Goal: Use online tool/utility: Utilize a website feature to perform a specific function

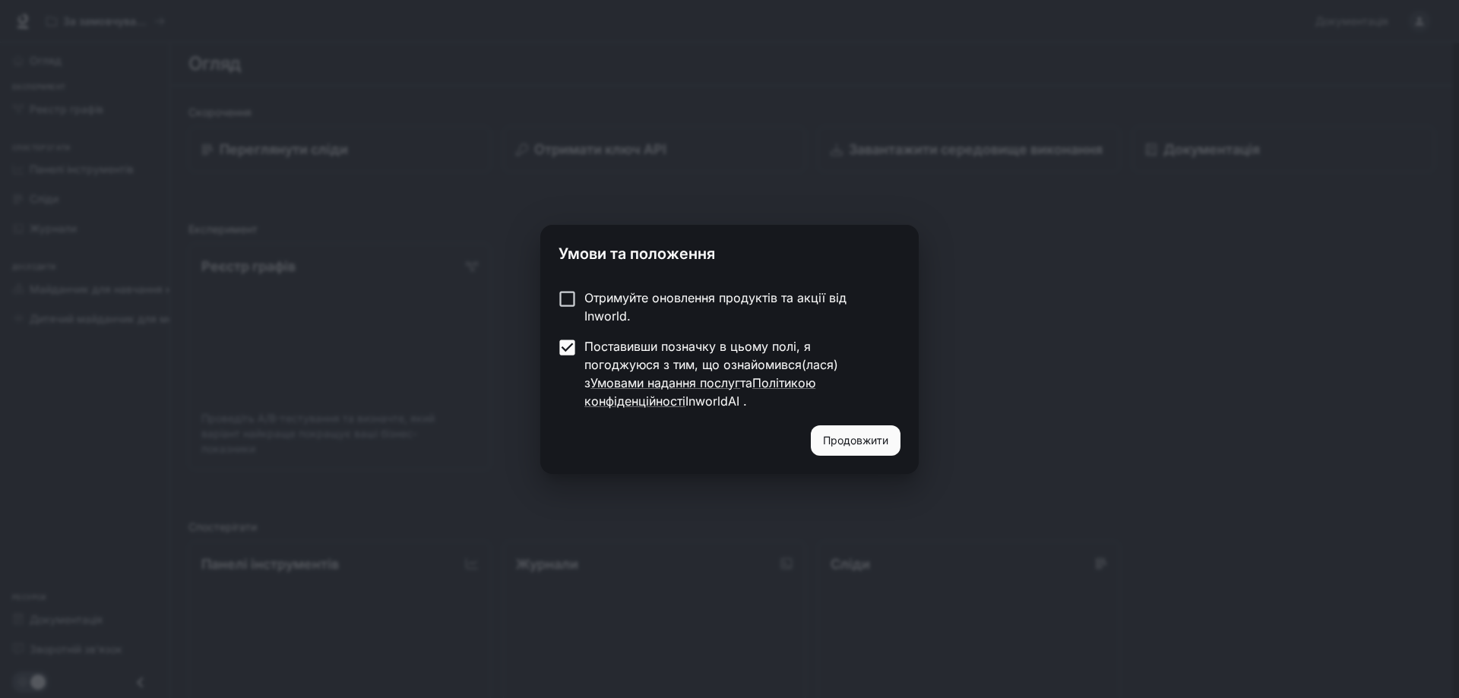
click at [863, 434] on font "Продовжити" at bounding box center [855, 440] width 65 height 13
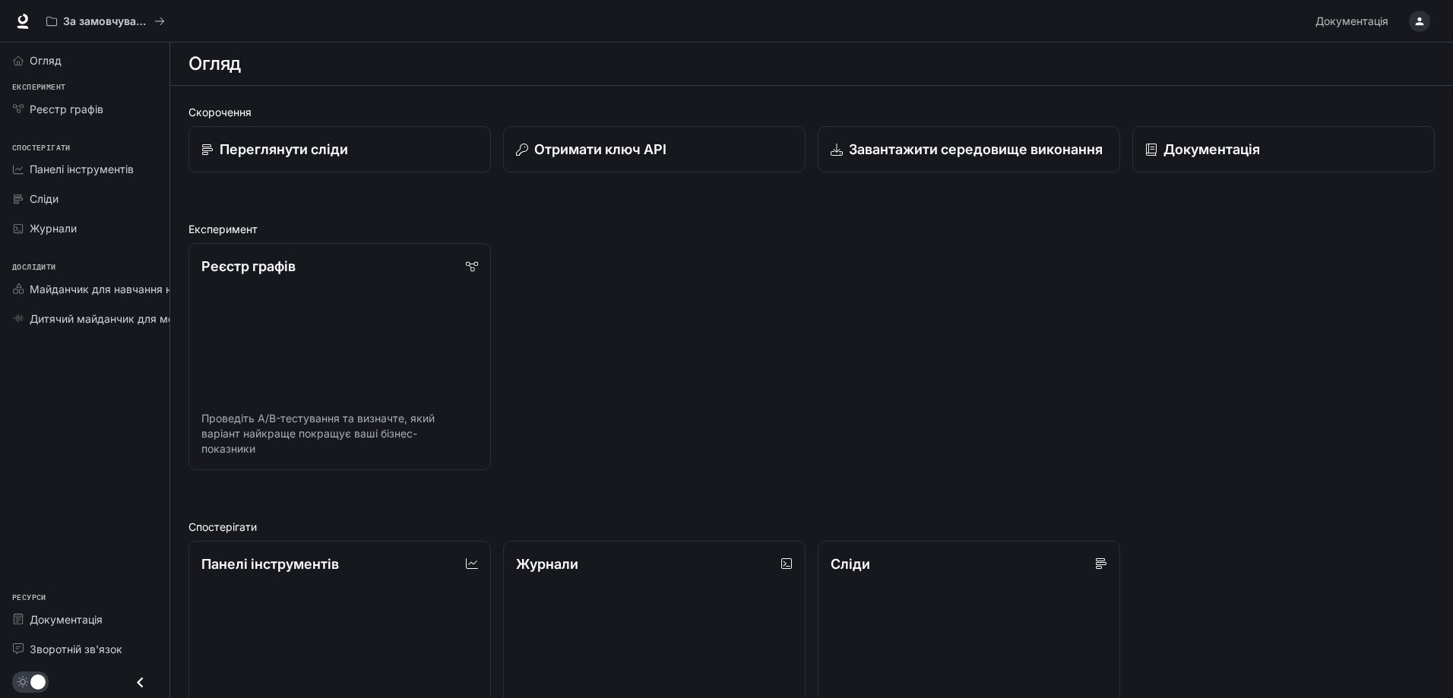
click at [1422, 29] on div "button" at bounding box center [1419, 21] width 21 height 21
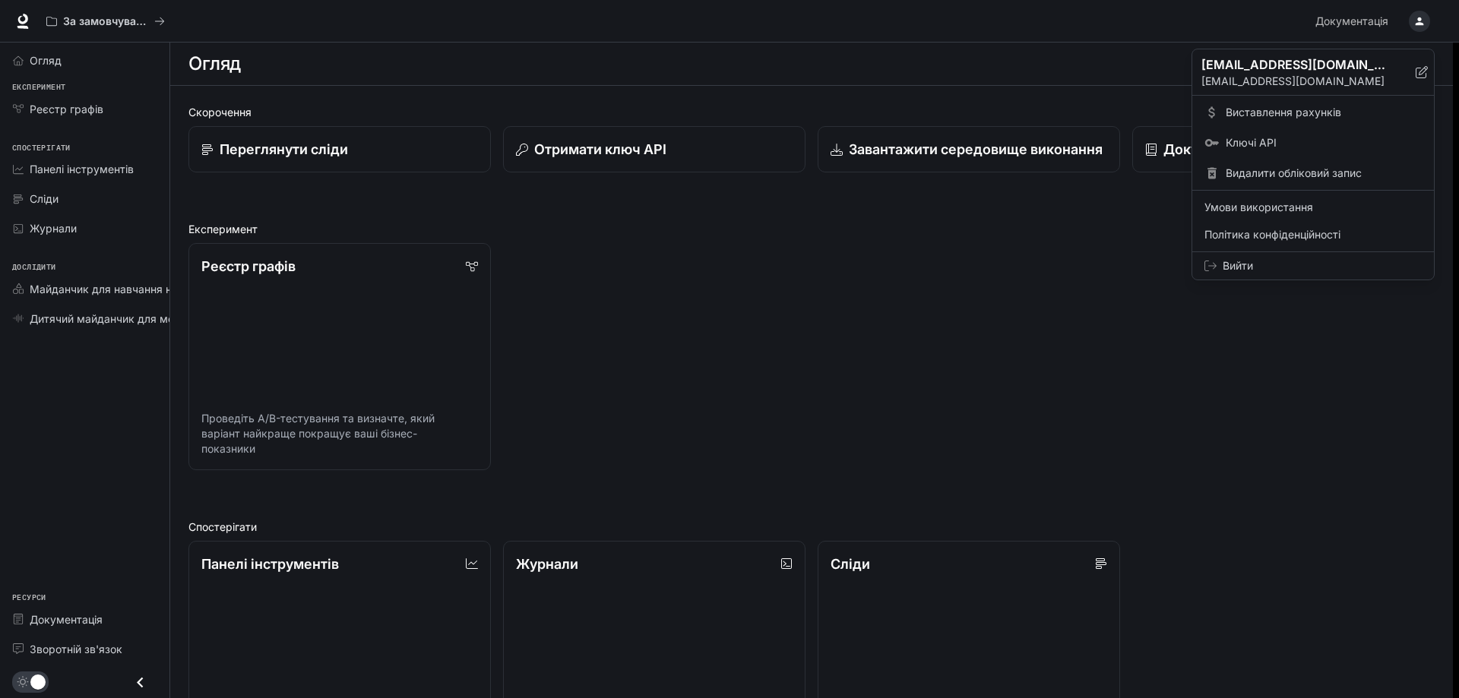
click at [568, 249] on div at bounding box center [729, 349] width 1459 height 698
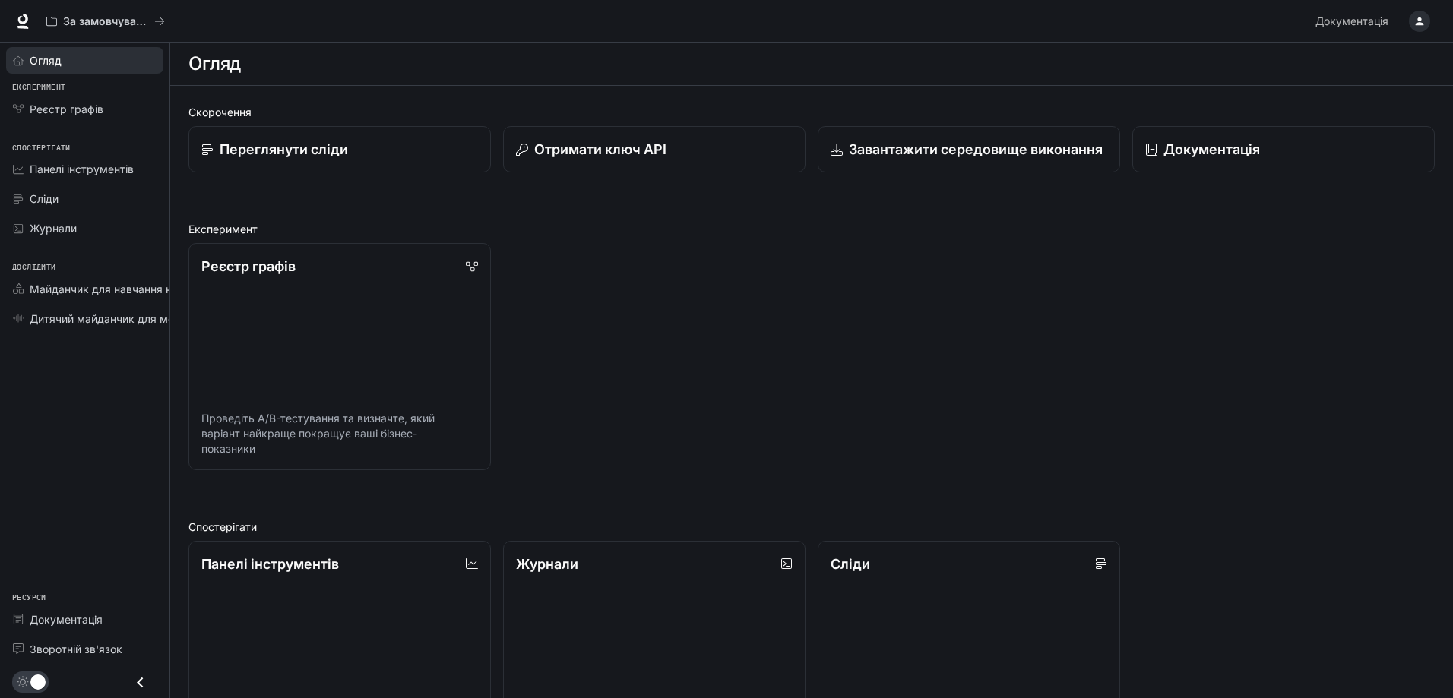
click at [69, 47] on link "Огляд" at bounding box center [84, 60] width 157 height 27
click at [50, 54] on font "Огляд" at bounding box center [46, 60] width 32 height 13
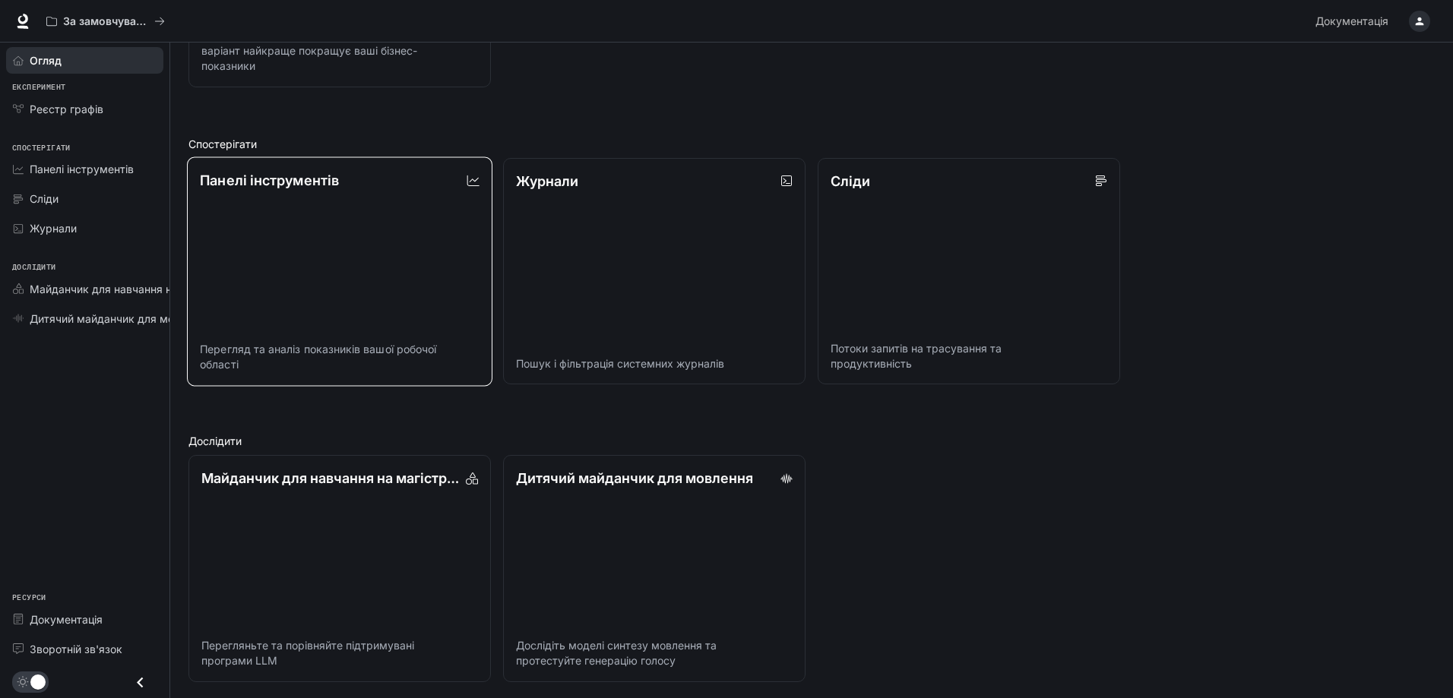
scroll to position [385, 0]
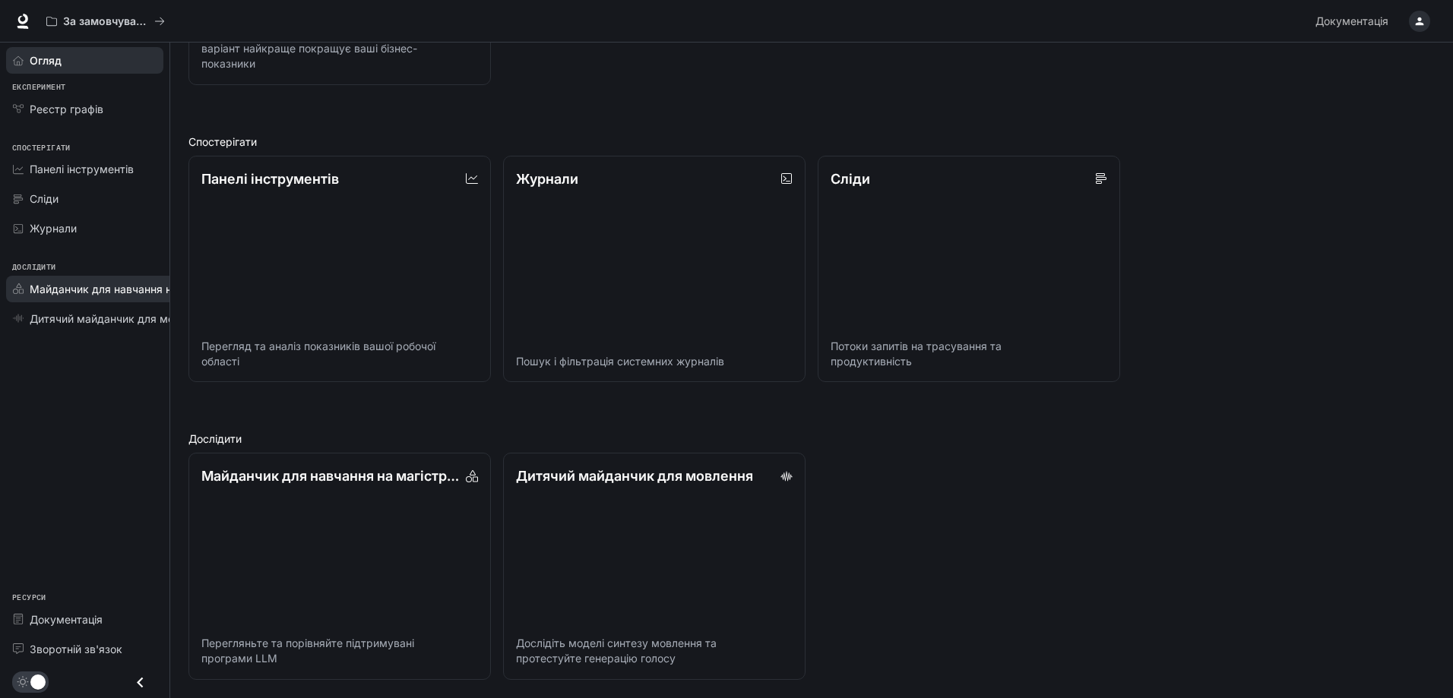
click at [92, 292] on font "Майданчик для навчання на магістра права" at bounding box center [145, 289] width 231 height 13
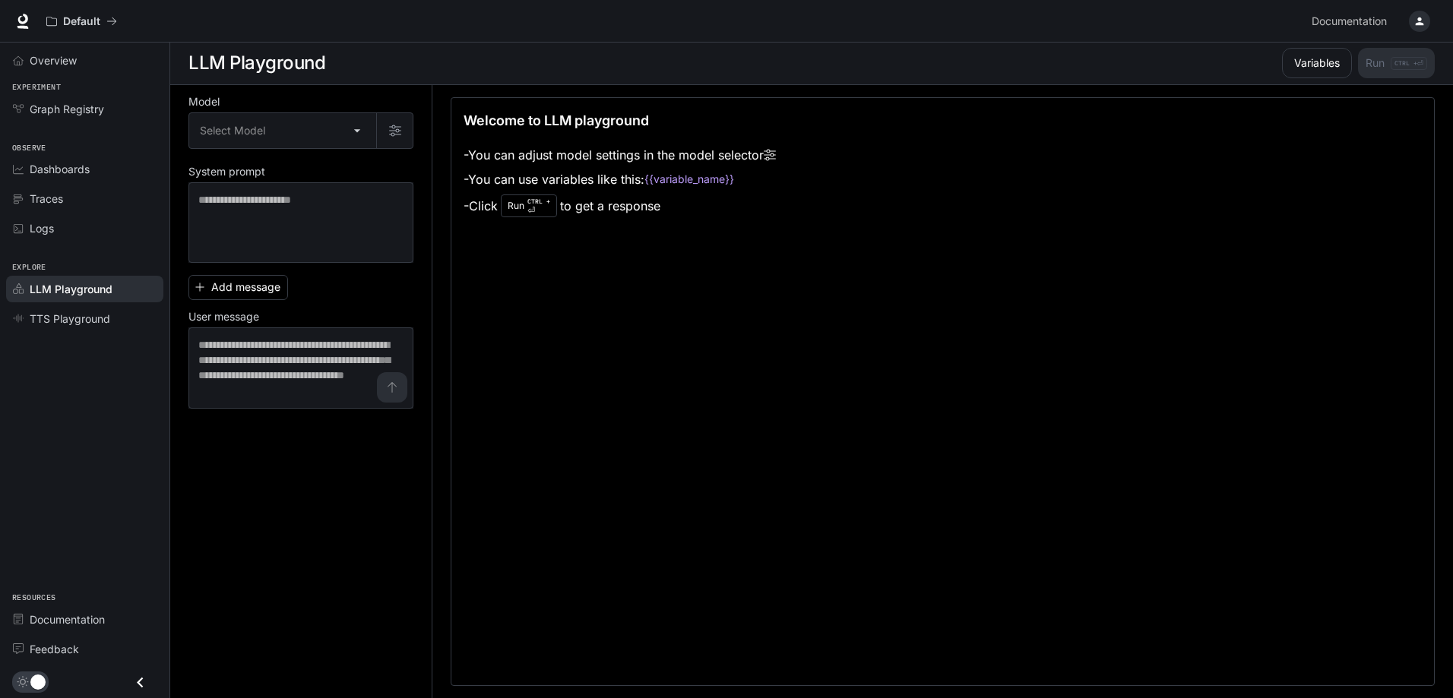
scroll to position [1, 0]
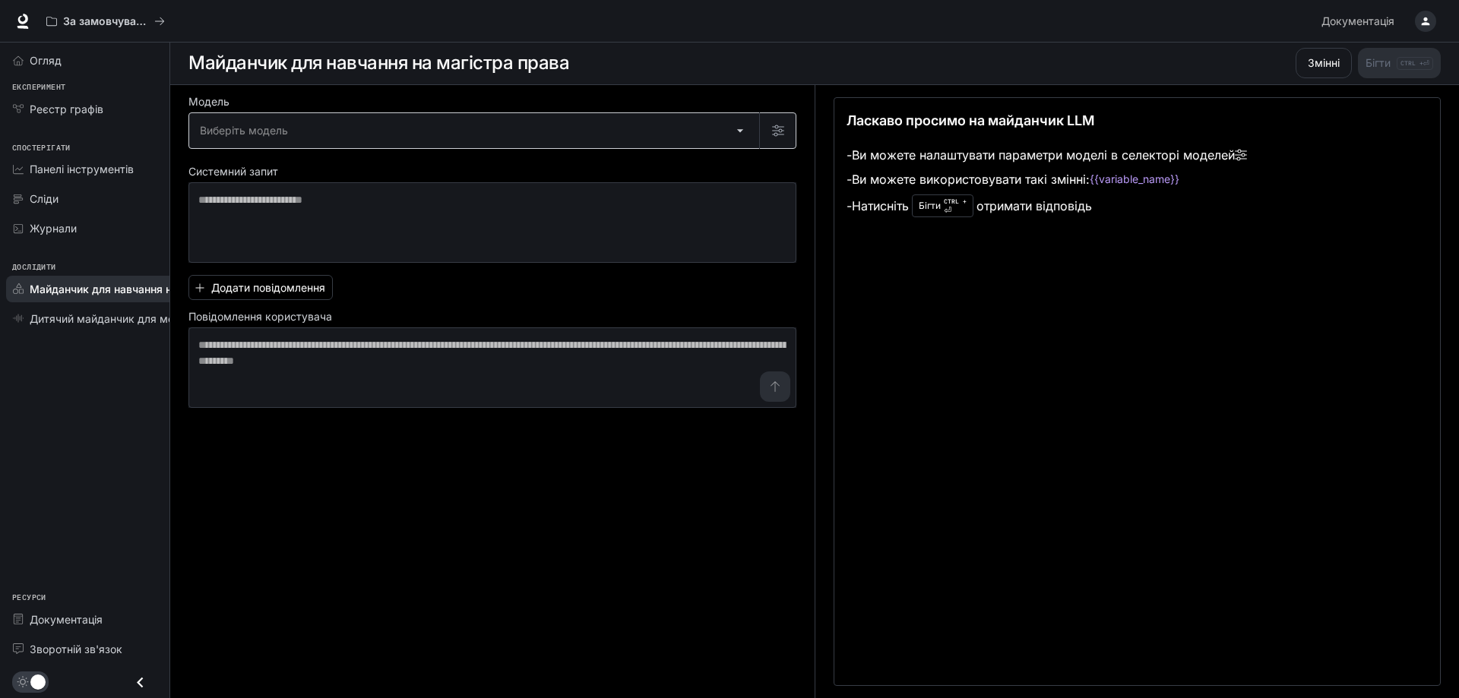
click at [306, 118] on body "Перейти до основного вмісту За замовчуванням Документація Документація Портал О…" at bounding box center [729, 348] width 1459 height 699
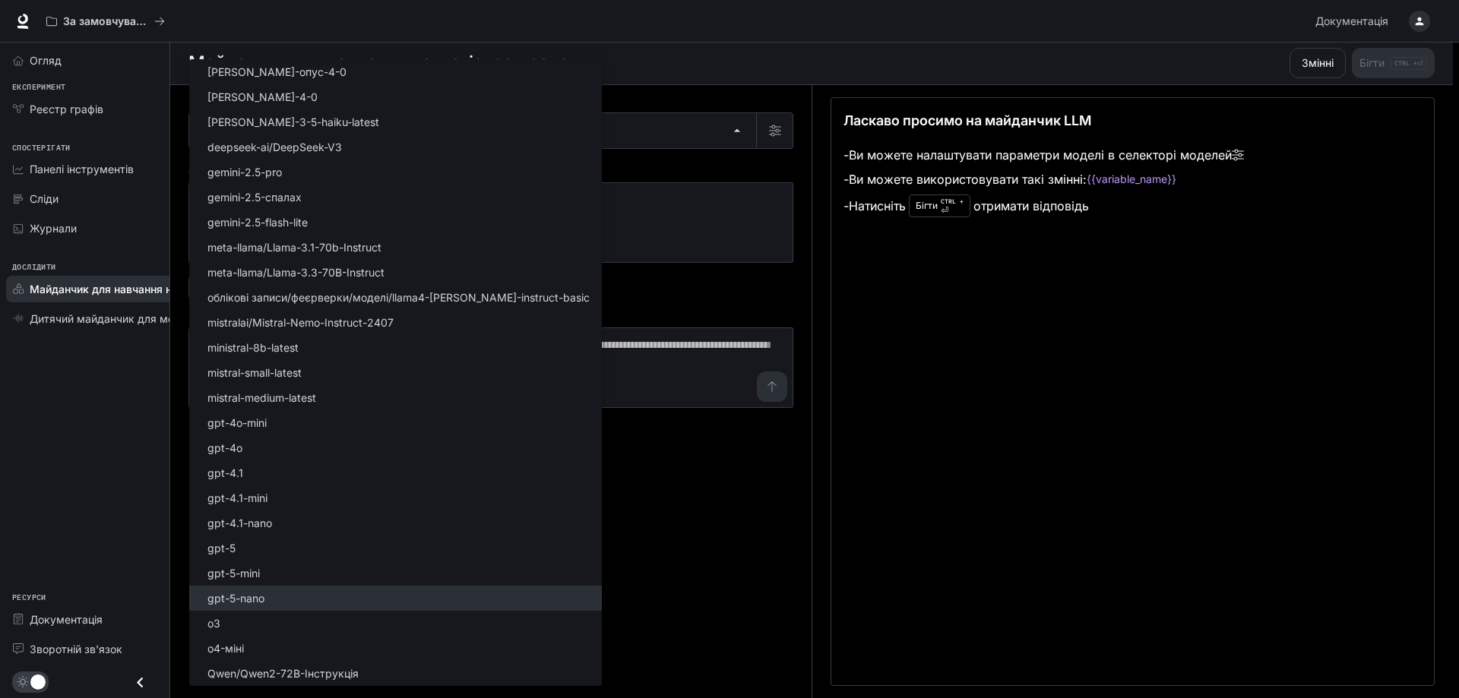
click at [254, 600] on font "gpt-5-nano" at bounding box center [235, 598] width 57 height 13
type input "**********"
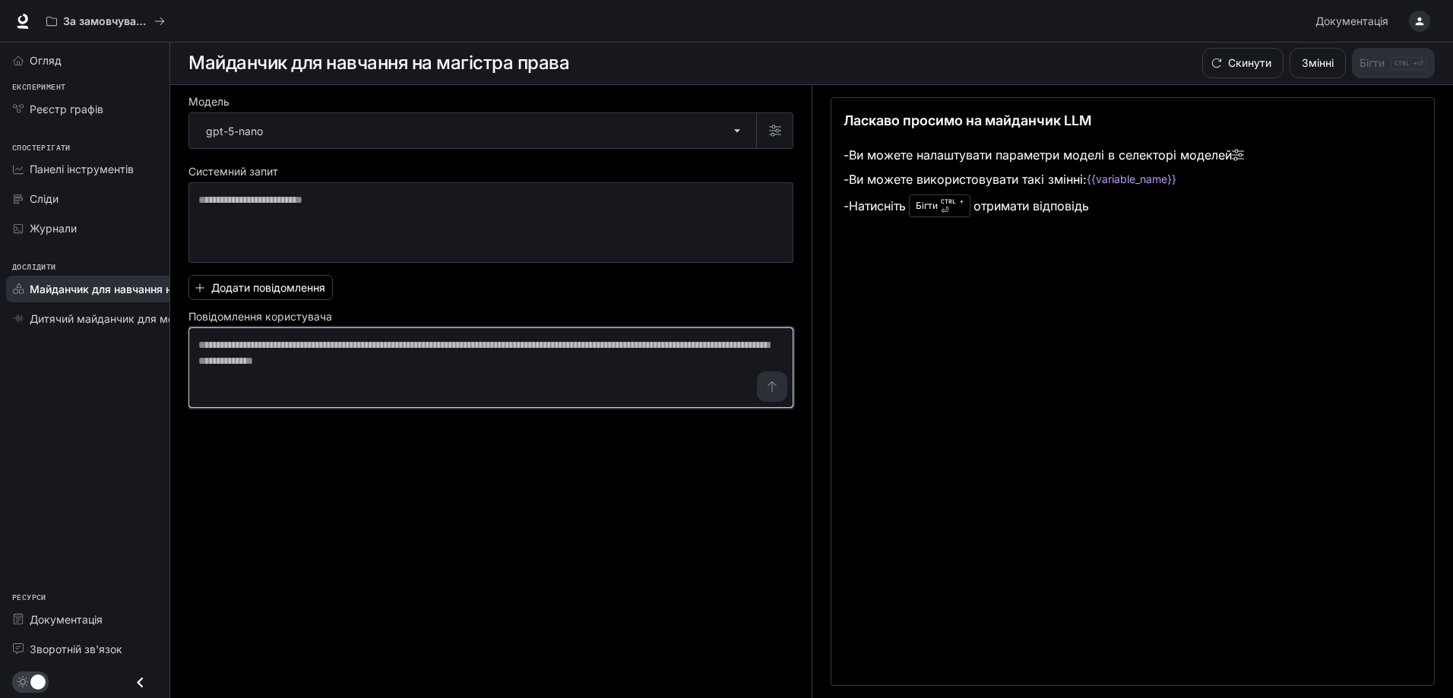
click at [508, 370] on textarea at bounding box center [490, 367] width 585 height 61
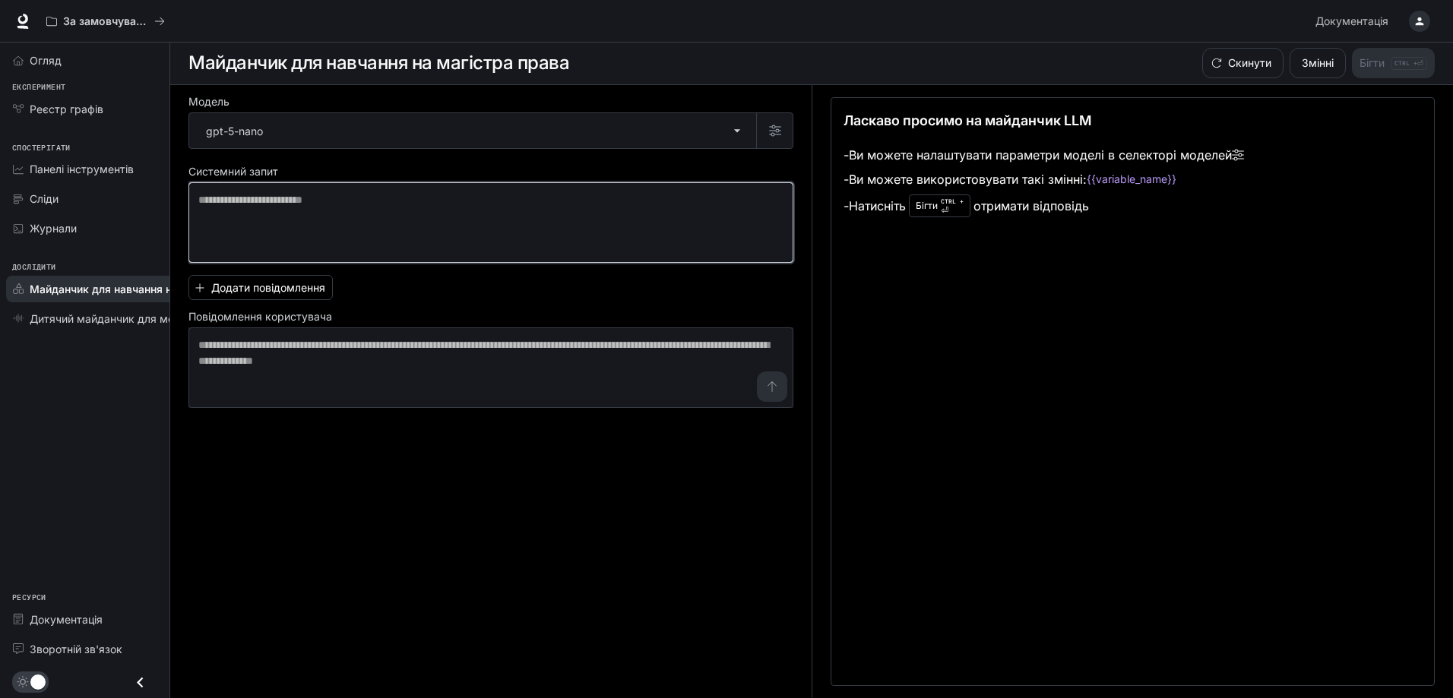
click at [292, 201] on textarea at bounding box center [490, 222] width 585 height 61
paste textarea "**********"
type textarea "**********"
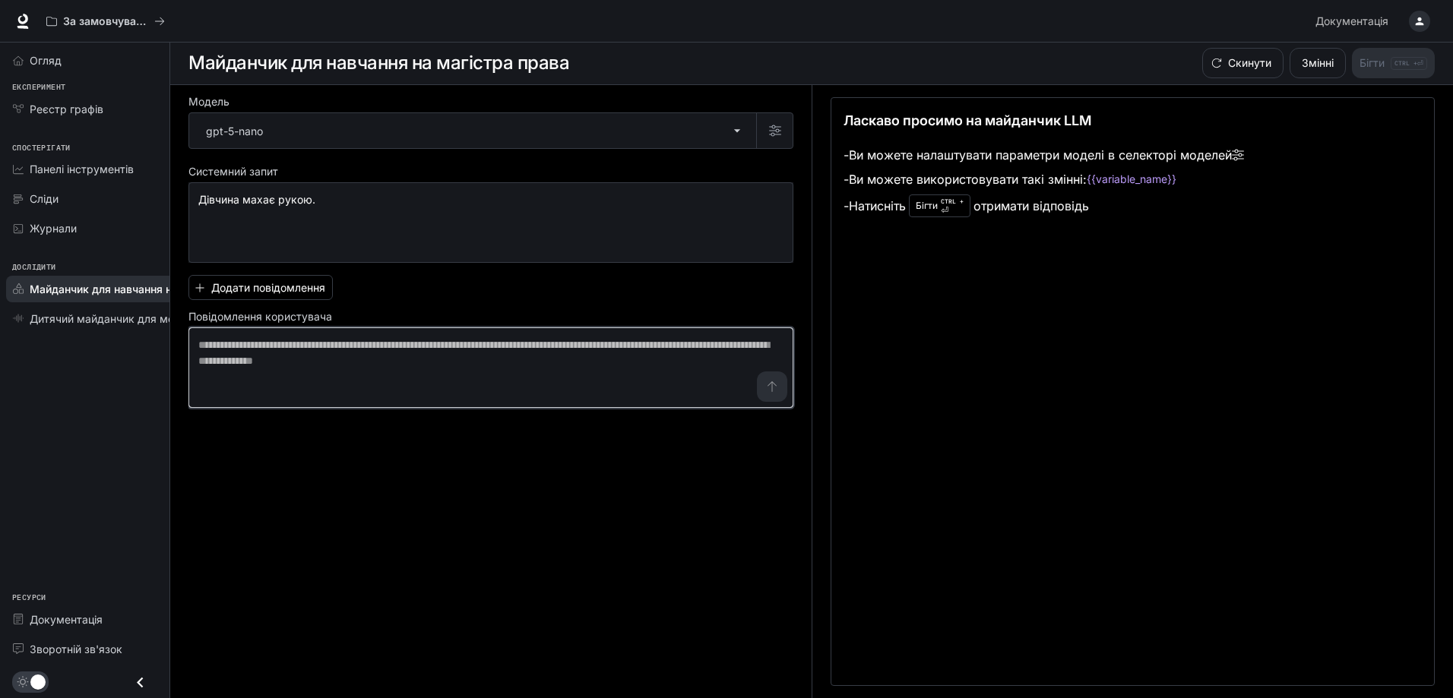
click at [274, 361] on textarea at bounding box center [490, 367] width 585 height 61
paste textarea "**********"
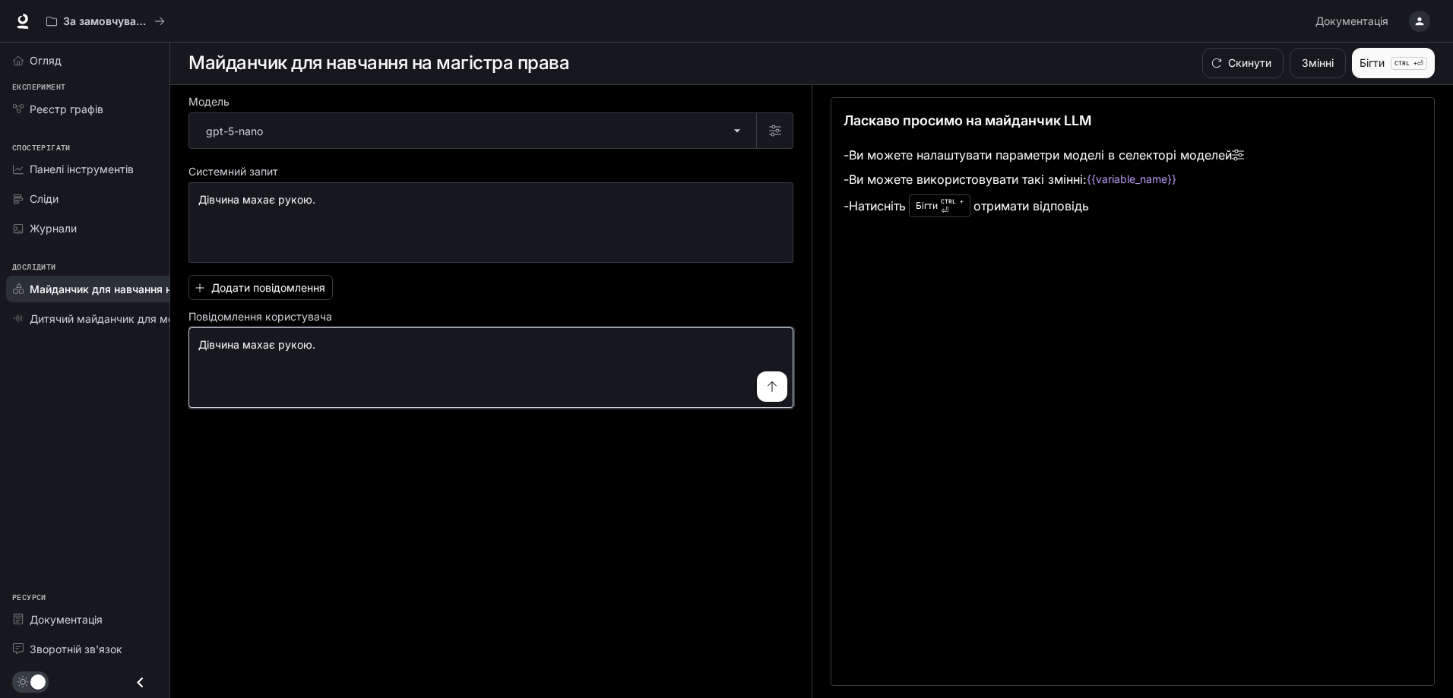
type textarea "**********"
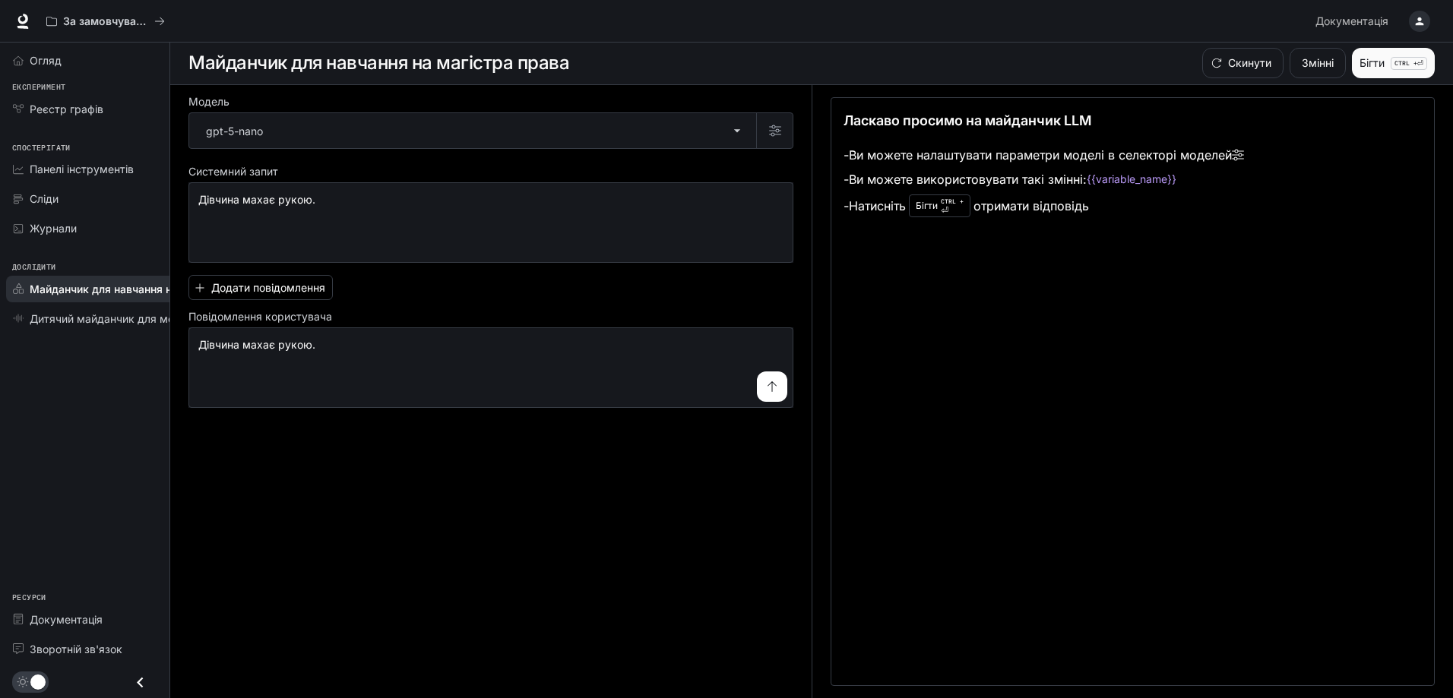
click at [1378, 60] on font "Бігти" at bounding box center [1372, 62] width 25 height 13
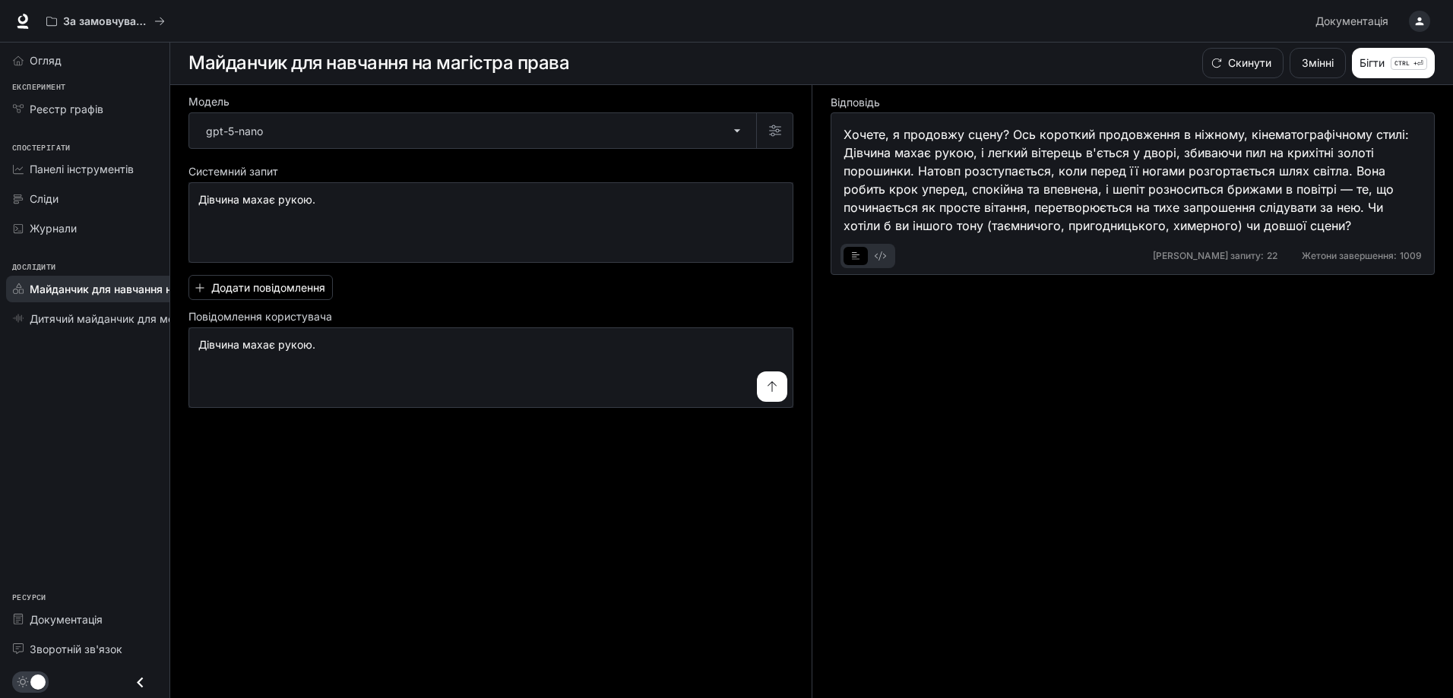
click at [872, 253] on button "приклад основних вкладок" at bounding box center [880, 256] width 24 height 24
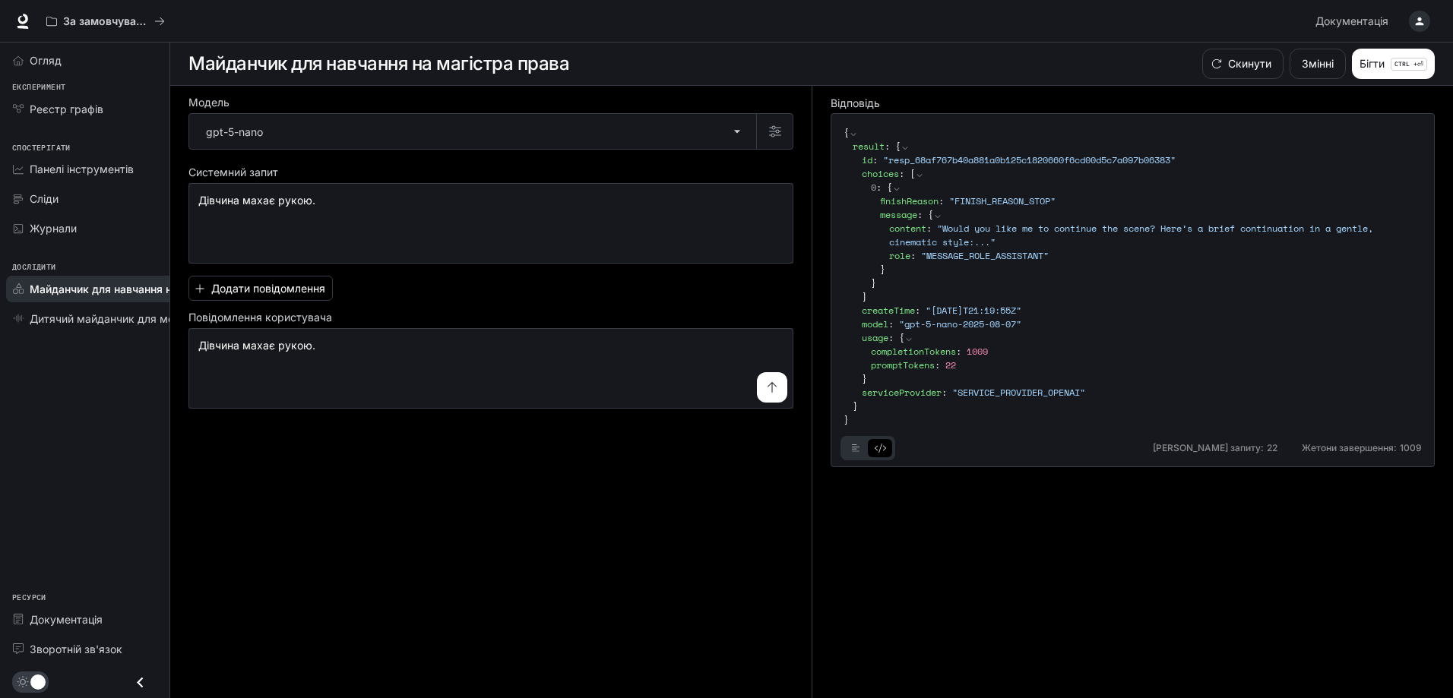
scroll to position [1, 0]
click at [859, 448] on icon "приклад основних вкладок" at bounding box center [856, 447] width 8 height 9
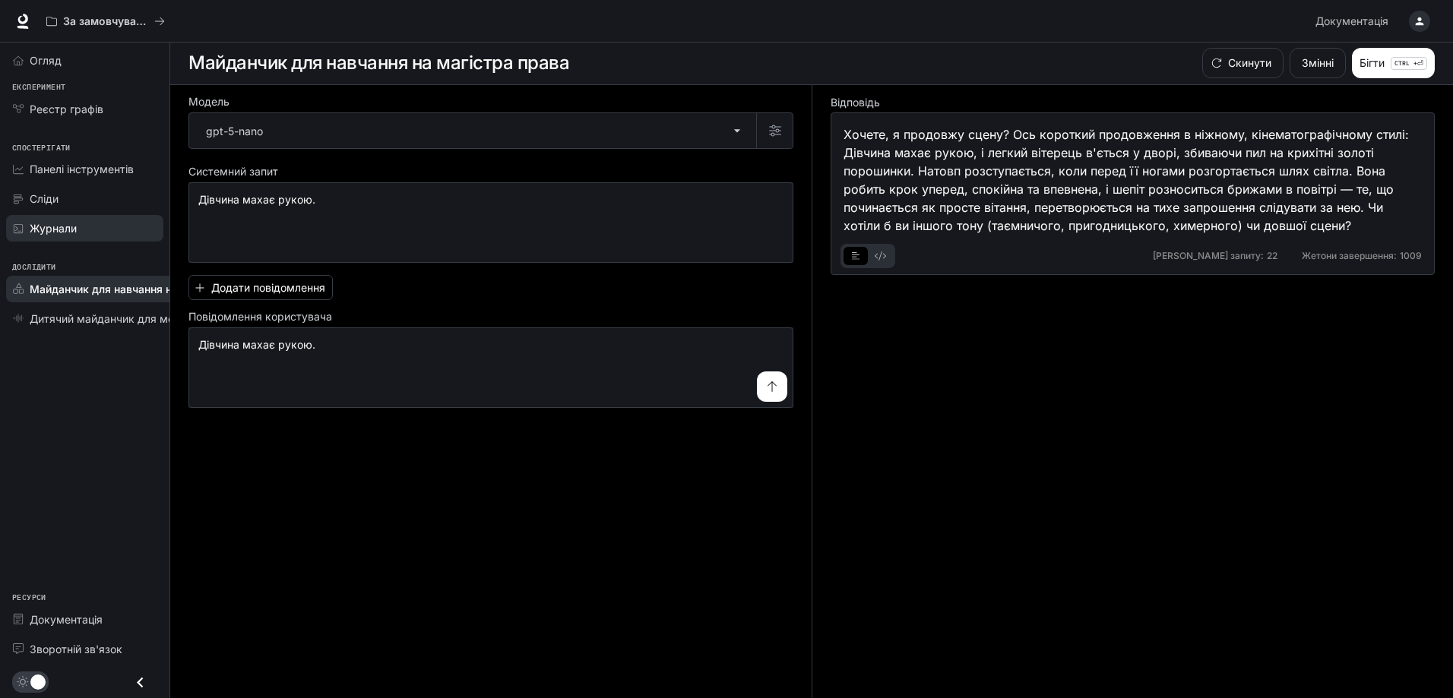
click at [68, 234] on font "Журнали" at bounding box center [53, 228] width 47 height 13
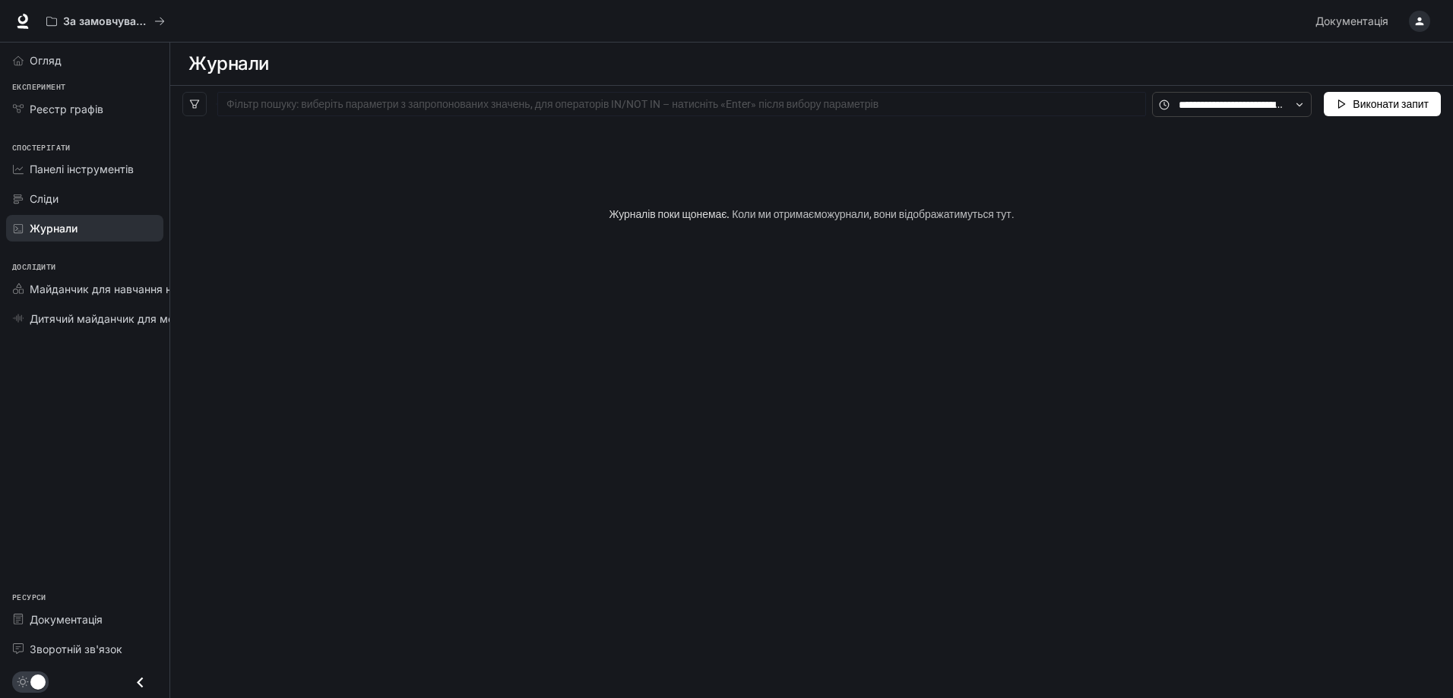
click at [91, 207] on div "Сліди" at bounding box center [93, 199] width 127 height 16
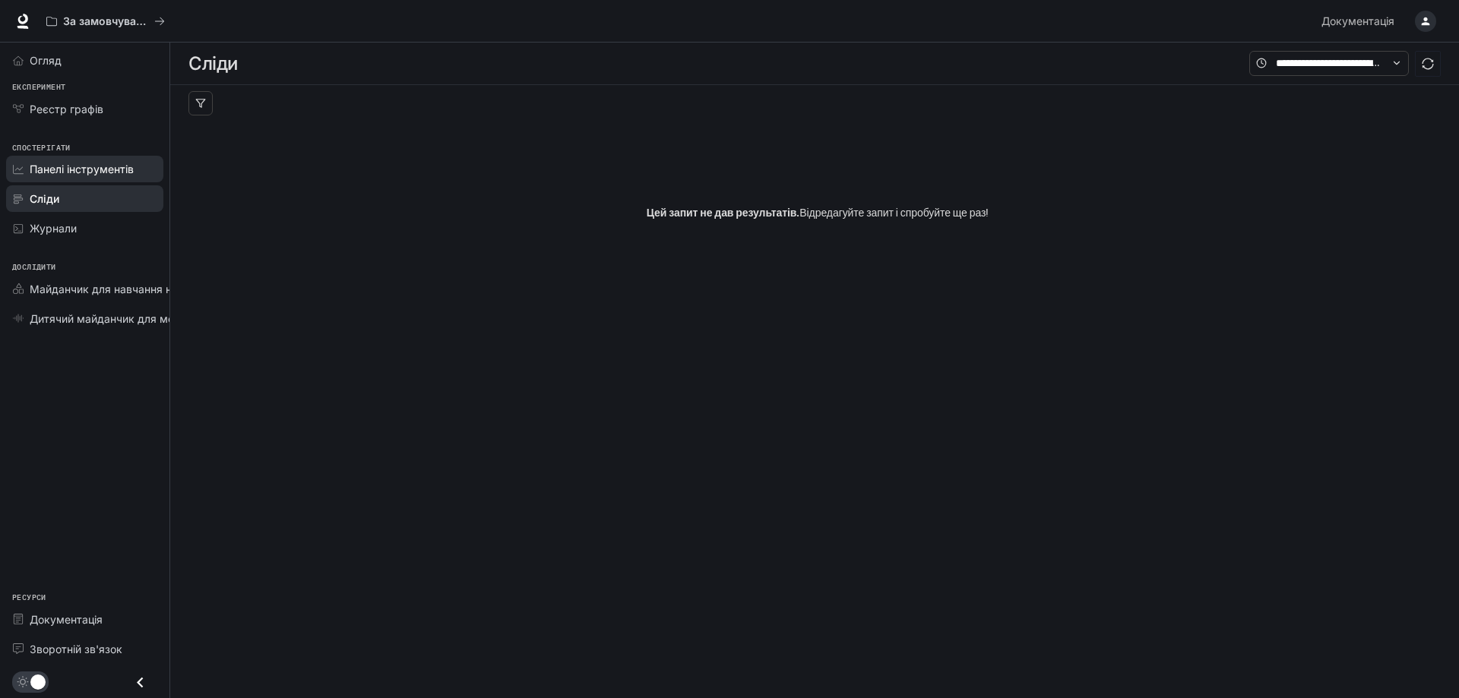
click at [84, 173] on font "Панелі інструментів" at bounding box center [82, 169] width 104 height 13
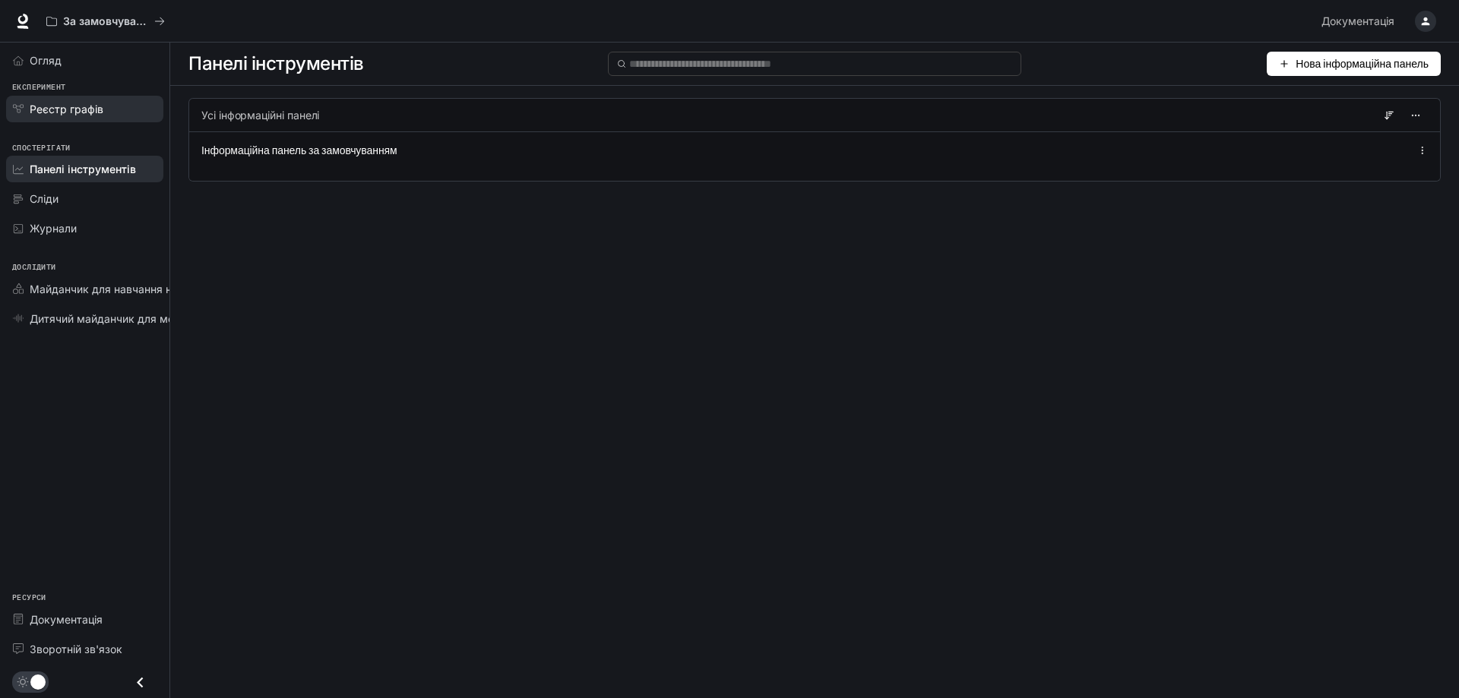
click at [117, 107] on div "Реєстр графів" at bounding box center [93, 109] width 127 height 16
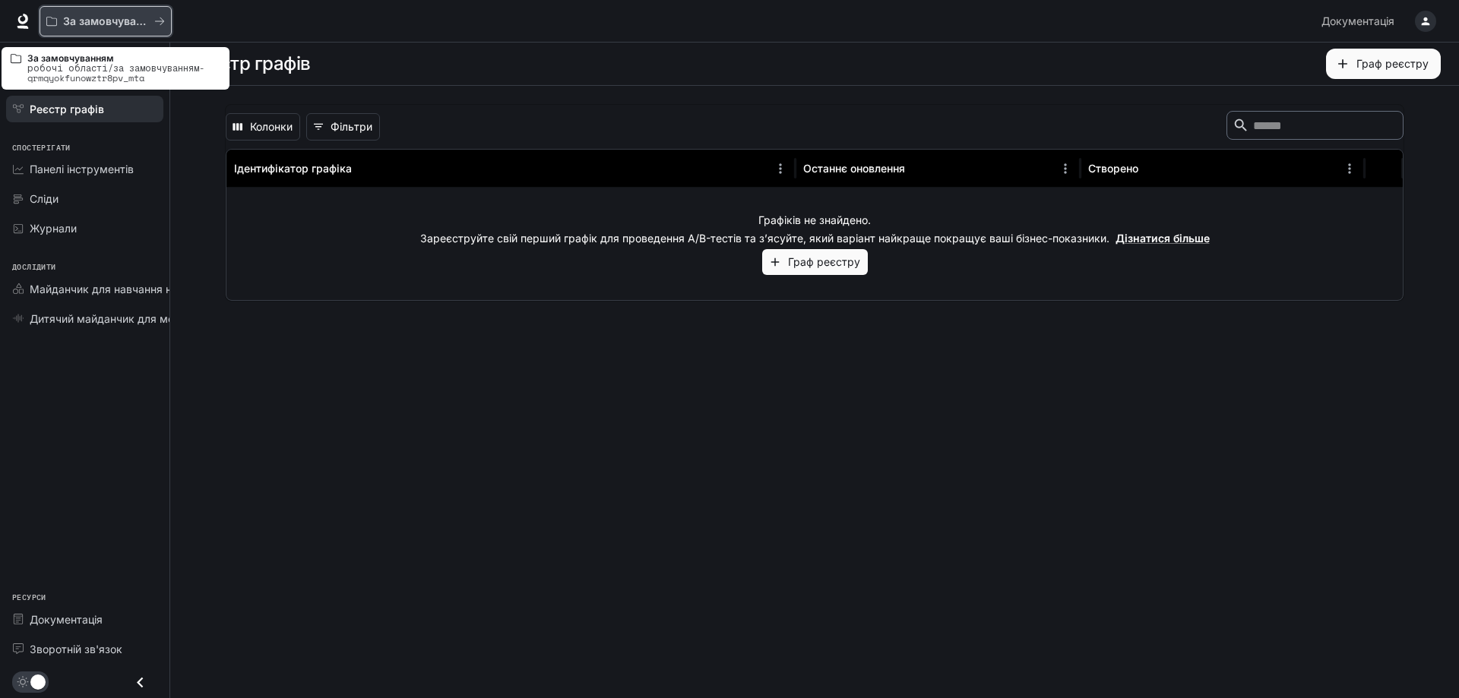
click at [92, 23] on font "За замовчуванням" at bounding box center [113, 20] width 101 height 13
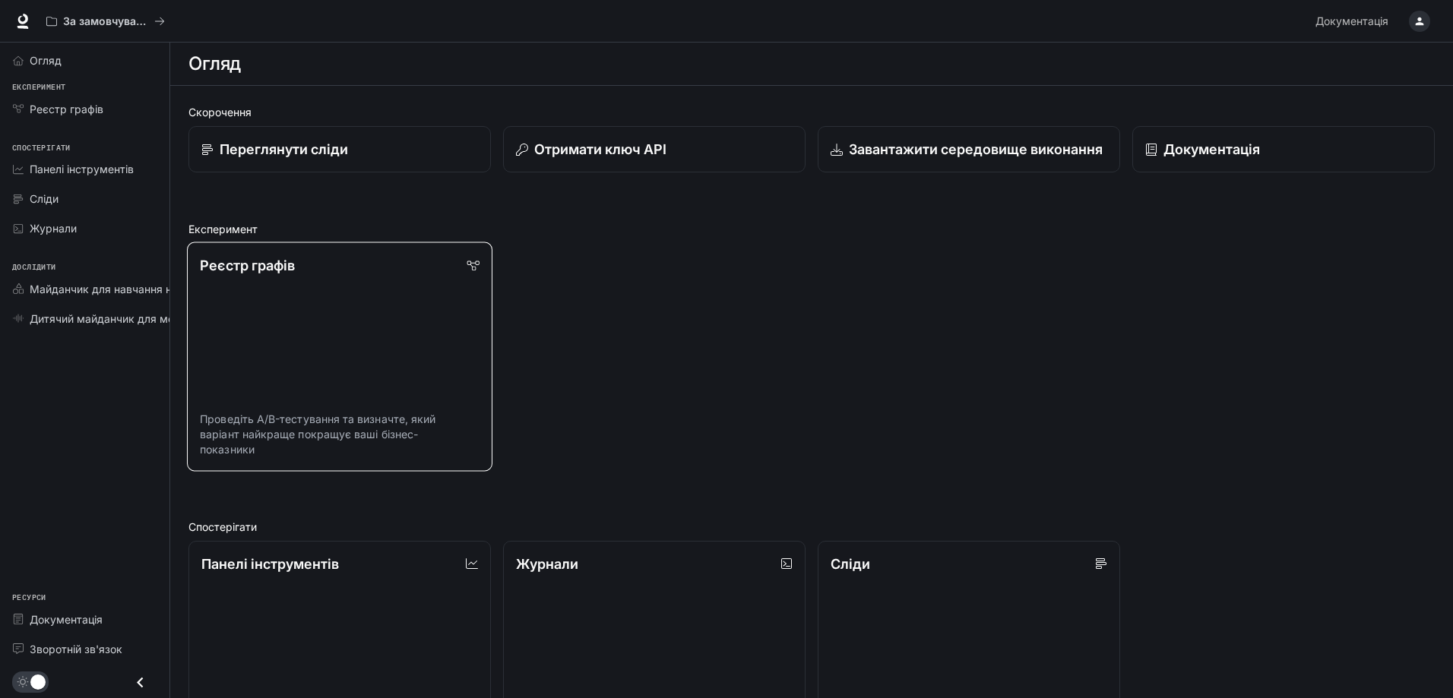
click at [386, 318] on link "Реєстр графів Проведіть A/B-тестування та визначте, який варіант найкраще покра…" at bounding box center [340, 356] width 306 height 229
